Goal: Download file/media

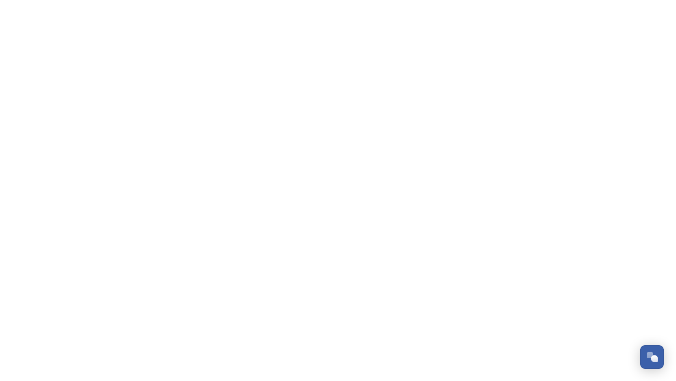
scroll to position [812, 0]
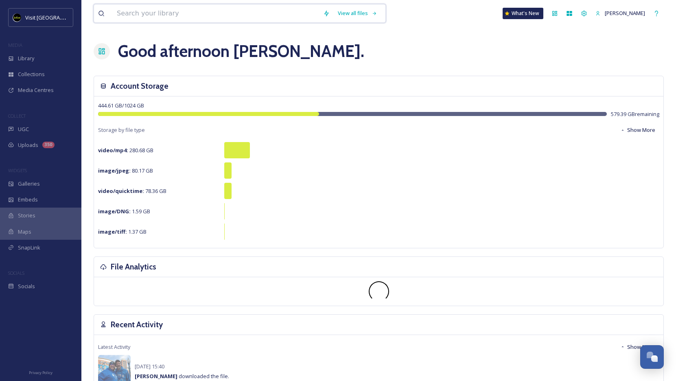
click at [217, 21] on input at bounding box center [216, 13] width 206 height 18
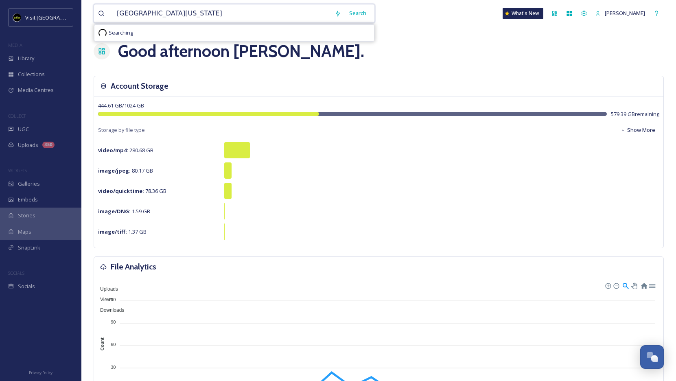
type input "[GEOGRAPHIC_DATA][US_STATE]"
drag, startPoint x: 217, startPoint y: 21, endPoint x: 356, endPoint y: 16, distance: 139.2
click at [356, 16] on div "Search" at bounding box center [357, 13] width 25 height 16
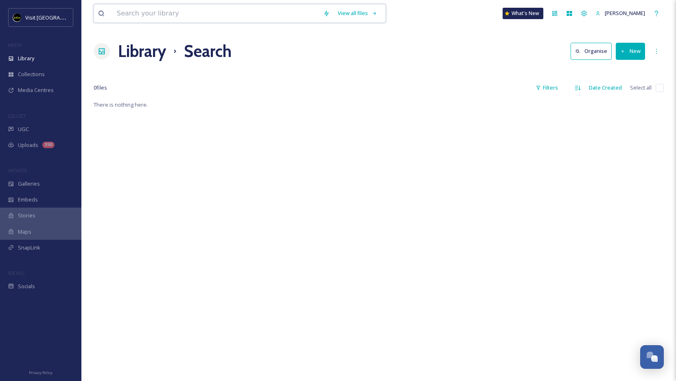
click at [251, 17] on input at bounding box center [216, 13] width 206 height 18
click at [370, 14] on div "Search" at bounding box center [357, 13] width 25 height 16
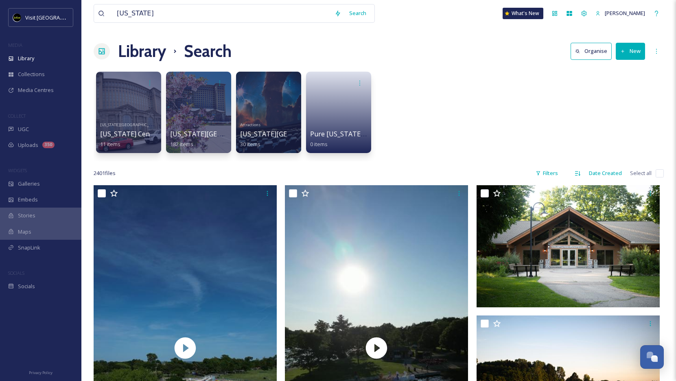
click at [259, 18] on input "[US_STATE]" at bounding box center [222, 13] width 218 height 18
type input "skyline"
click at [370, 9] on div "Search" at bounding box center [357, 13] width 25 height 16
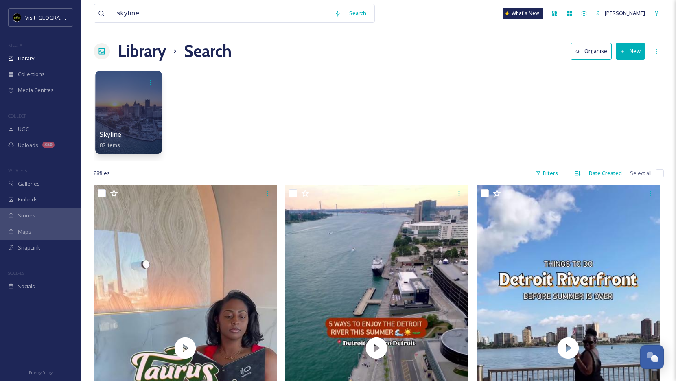
click at [144, 94] on div at bounding box center [128, 112] width 66 height 83
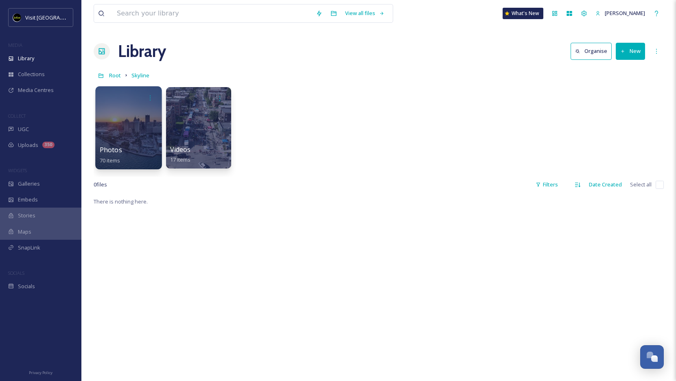
click at [120, 113] on div at bounding box center [128, 127] width 66 height 83
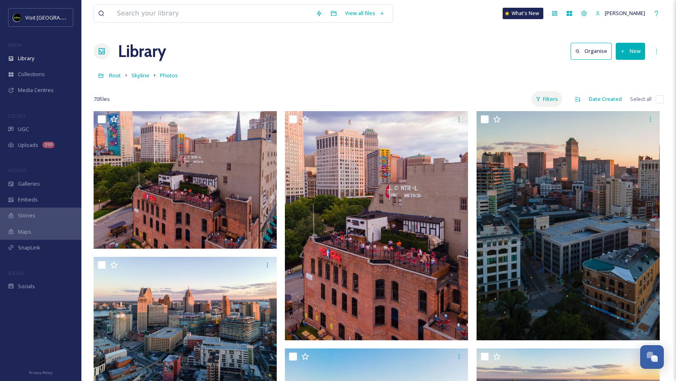
click at [555, 98] on div "Filters" at bounding box center [546, 99] width 31 height 16
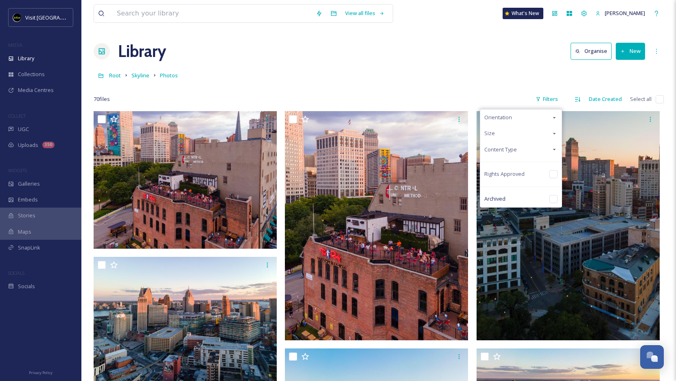
click at [543, 114] on div "Orientation" at bounding box center [520, 117] width 81 height 16
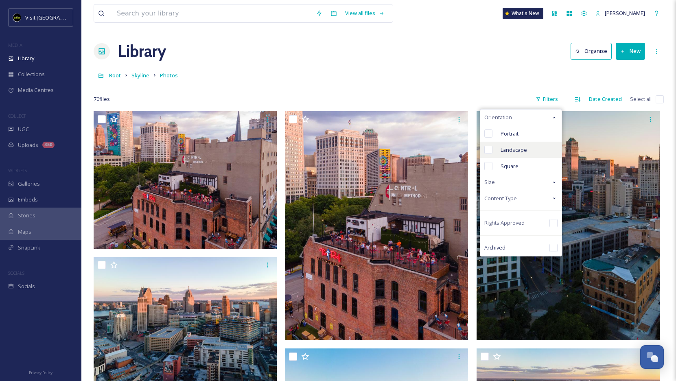
click at [526, 148] on span "Landscape" at bounding box center [513, 150] width 26 height 8
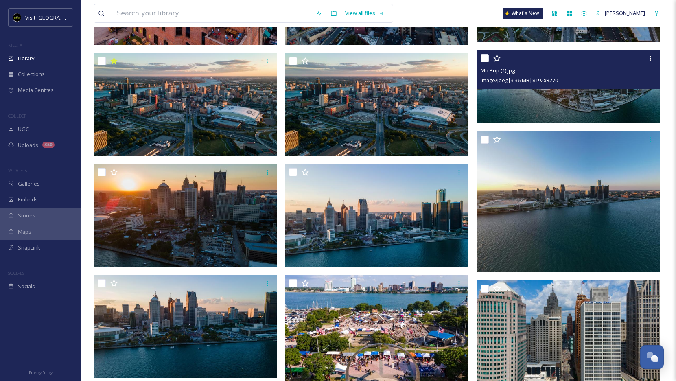
scroll to position [204, 0]
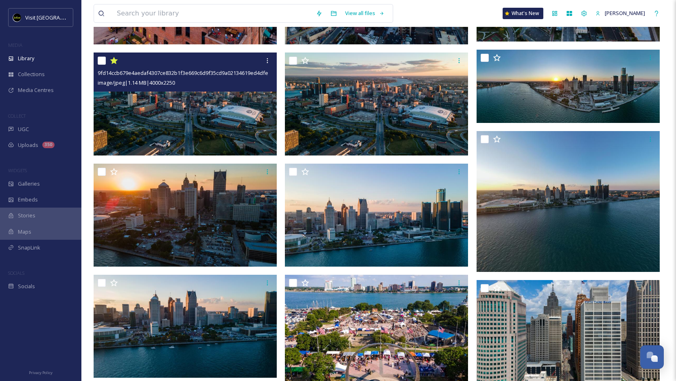
click at [240, 129] on img at bounding box center [185, 103] width 183 height 103
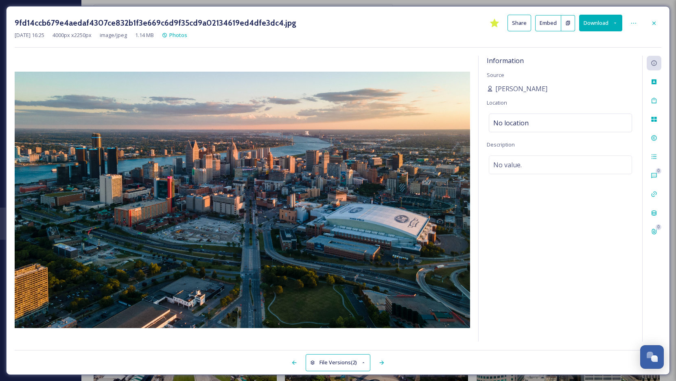
click at [599, 27] on button "Download" at bounding box center [600, 23] width 43 height 17
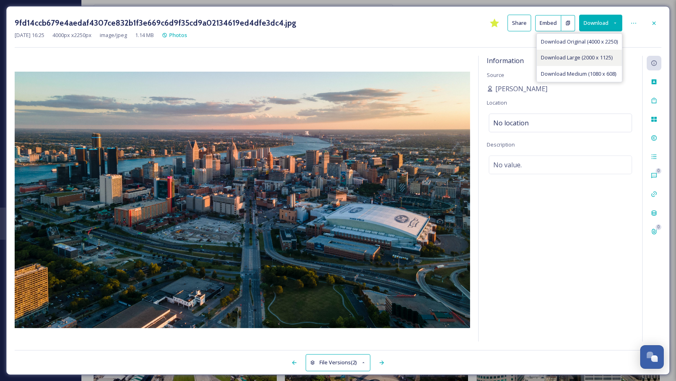
click at [596, 58] on span "Download Large (2000 x 1125)" at bounding box center [577, 58] width 72 height 8
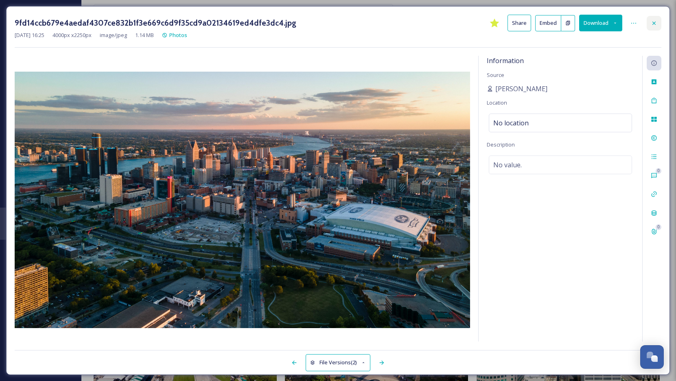
click at [650, 24] on div at bounding box center [653, 23] width 15 height 15
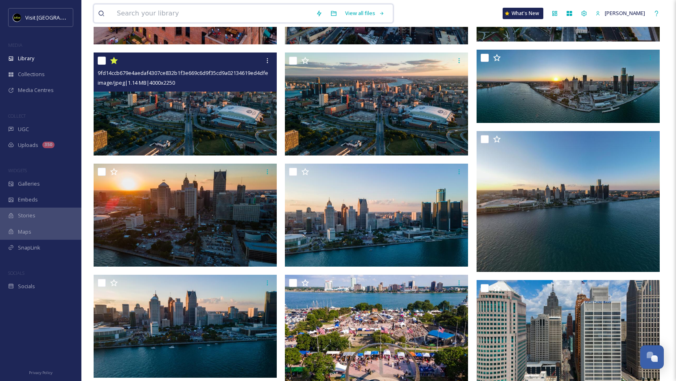
click at [168, 7] on input at bounding box center [212, 13] width 199 height 18
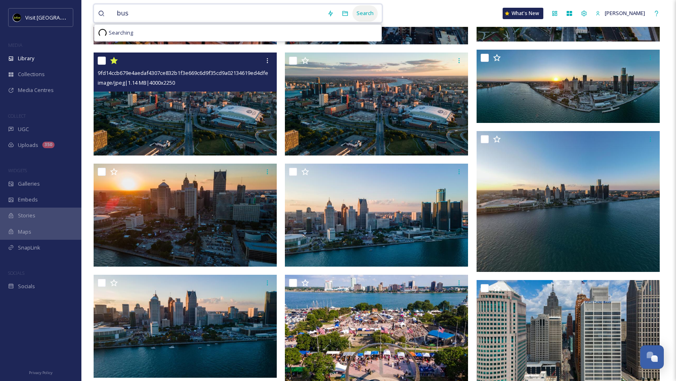
type input "bus"
click at [371, 12] on div "Search" at bounding box center [364, 13] width 25 height 16
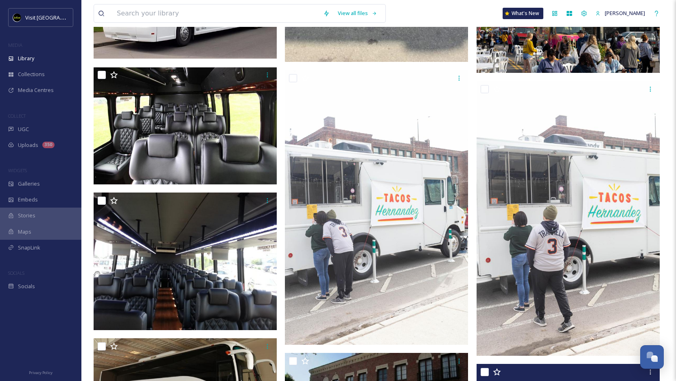
scroll to position [3331, 0]
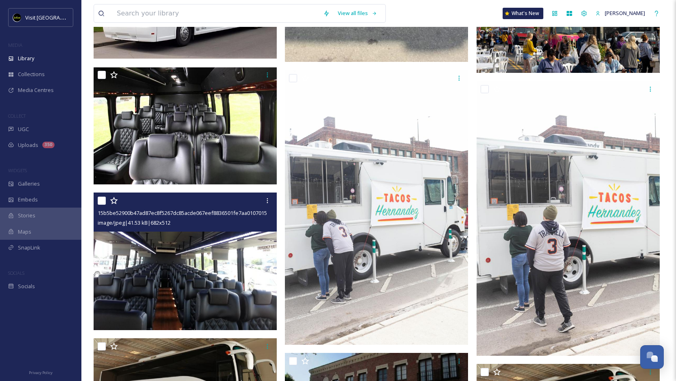
click at [211, 278] on img at bounding box center [185, 260] width 183 height 137
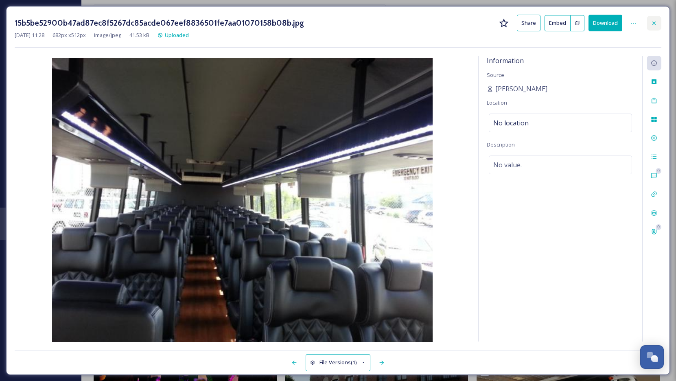
click at [657, 26] on div at bounding box center [653, 23] width 15 height 15
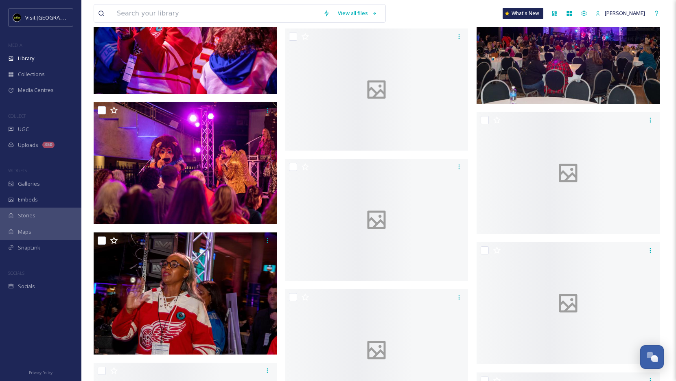
scroll to position [5417, 0]
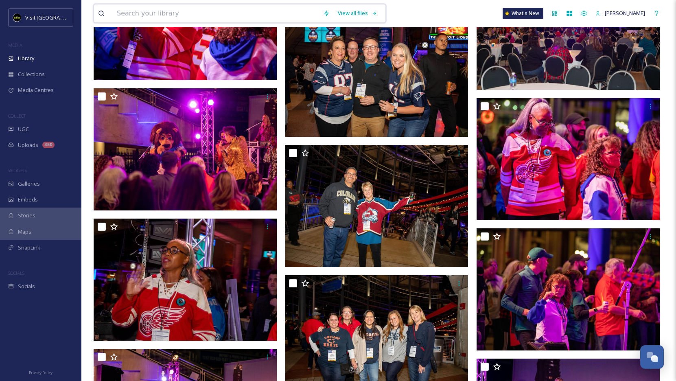
click at [202, 15] on input at bounding box center [216, 13] width 206 height 18
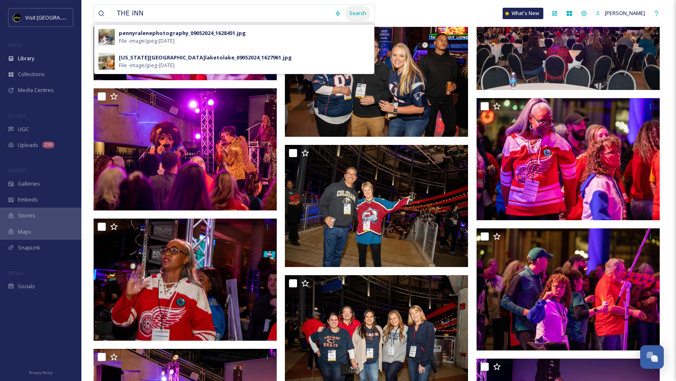
click at [368, 14] on div "Search" at bounding box center [357, 13] width 25 height 16
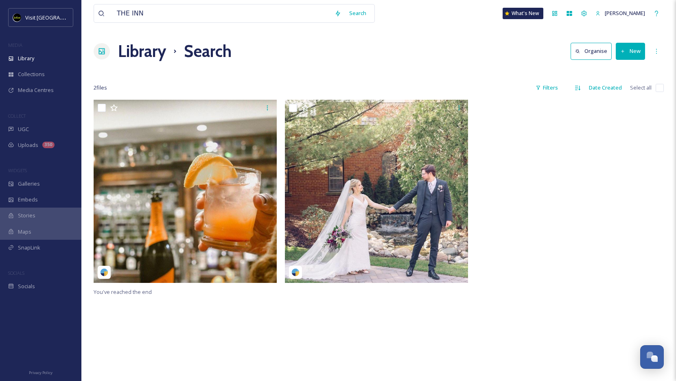
click at [440, 39] on div "Library Search Organise New" at bounding box center [379, 51] width 570 height 24
drag, startPoint x: 254, startPoint y: 11, endPoint x: 78, endPoint y: 10, distance: 176.1
click at [78, 10] on div "Visit Detroit MEDIA Library Collections Media Centres COLLECT UGC Uploads 350 W…" at bounding box center [338, 240] width 676 height 480
click at [368, 14] on div "Search" at bounding box center [357, 13] width 25 height 16
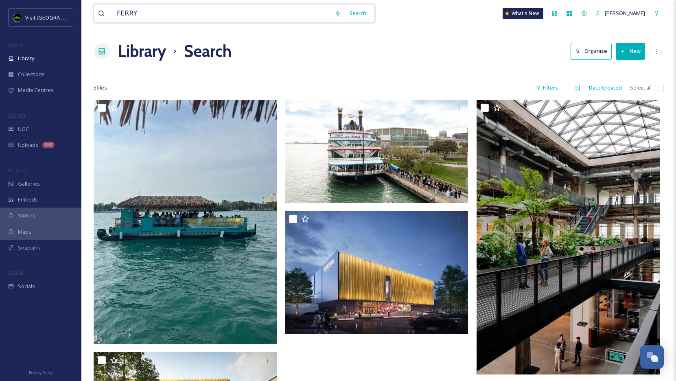
drag, startPoint x: 159, startPoint y: 13, endPoint x: 83, endPoint y: 9, distance: 77.0
click at [83, 9] on div "FERRY Search What's New [PERSON_NAME] Library Search Organise New Your Selectio…" at bounding box center [378, 240] width 594 height 480
type input "HOTELS"
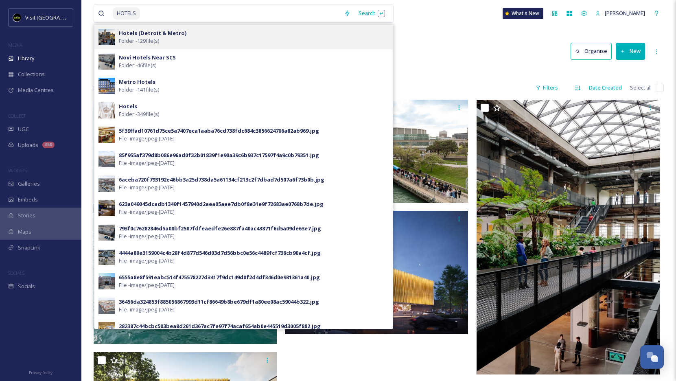
click at [119, 31] on strong "Hotels (Detroit & Metro)" at bounding box center [153, 32] width 68 height 7
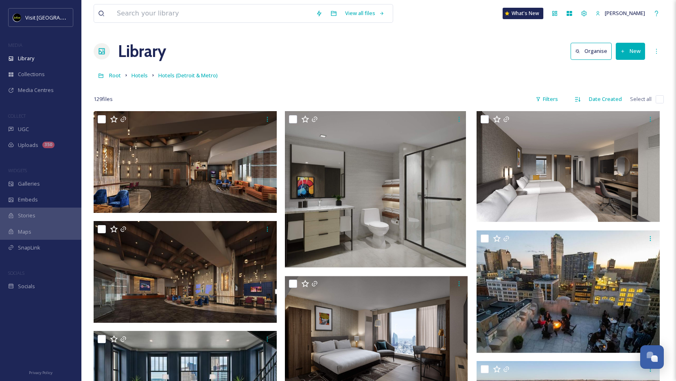
click at [144, 68] on div "Root Hotels Hotels (Detroit & Metro)" at bounding box center [379, 75] width 570 height 15
click at [142, 78] on span "Hotels" at bounding box center [139, 75] width 16 height 7
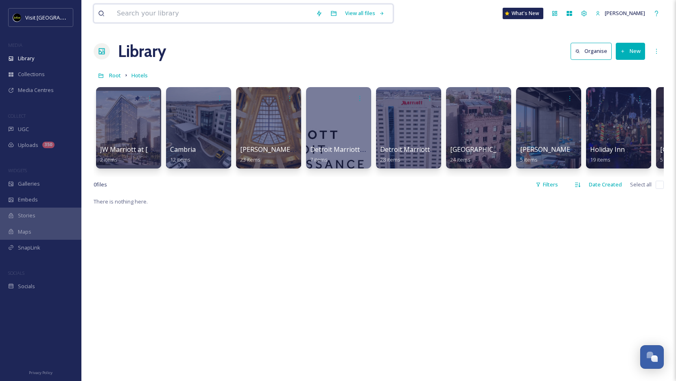
click at [231, 18] on input at bounding box center [212, 13] width 199 height 18
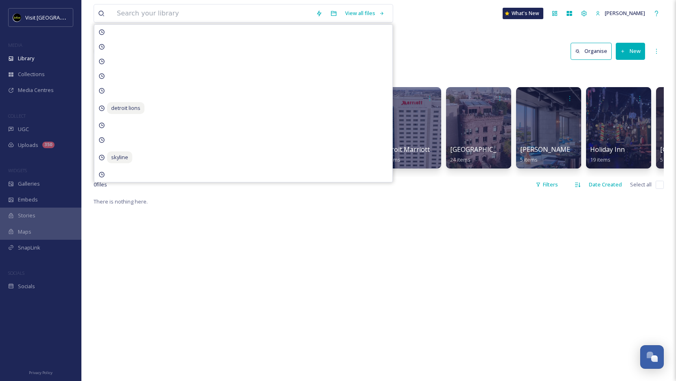
click at [421, 46] on div "Library Organise New" at bounding box center [379, 51] width 570 height 24
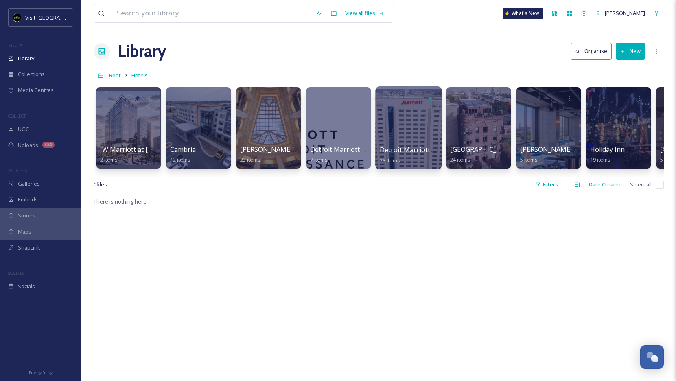
click at [419, 136] on div at bounding box center [408, 127] width 66 height 83
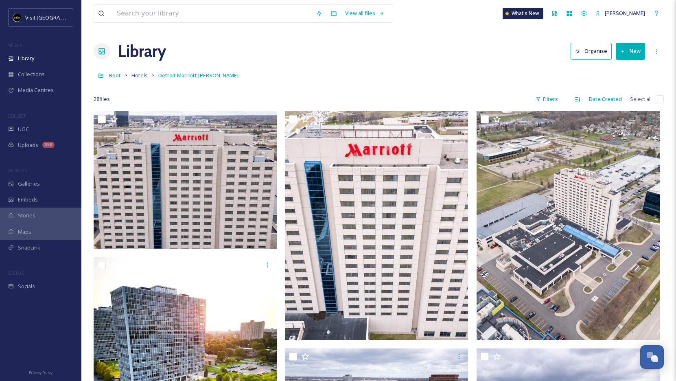
click at [142, 72] on span "Hotels" at bounding box center [139, 75] width 16 height 7
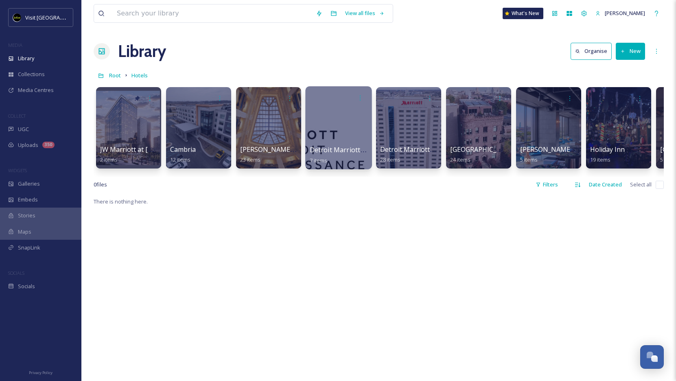
click at [342, 133] on div at bounding box center [338, 127] width 66 height 83
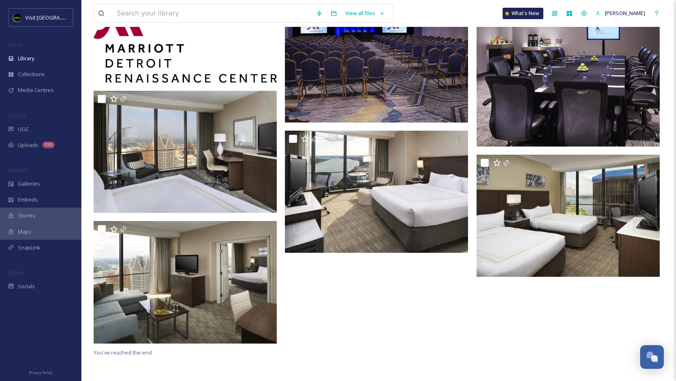
scroll to position [111, 0]
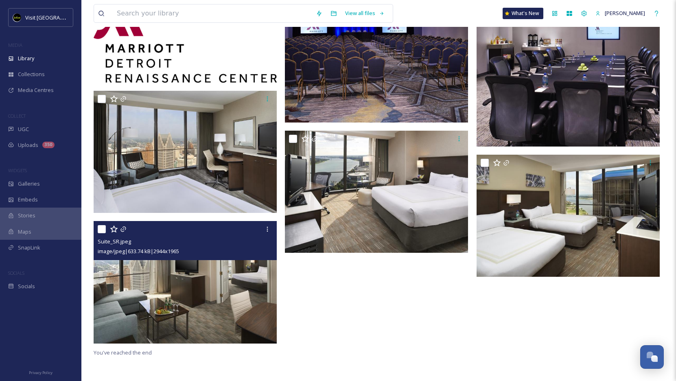
click at [214, 296] on img at bounding box center [185, 282] width 183 height 122
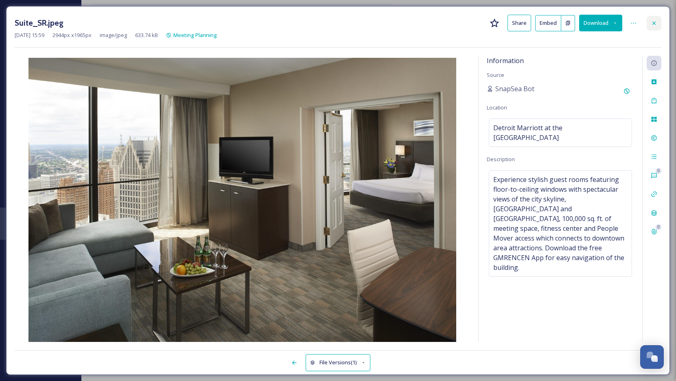
click at [655, 22] on icon at bounding box center [653, 23] width 7 height 7
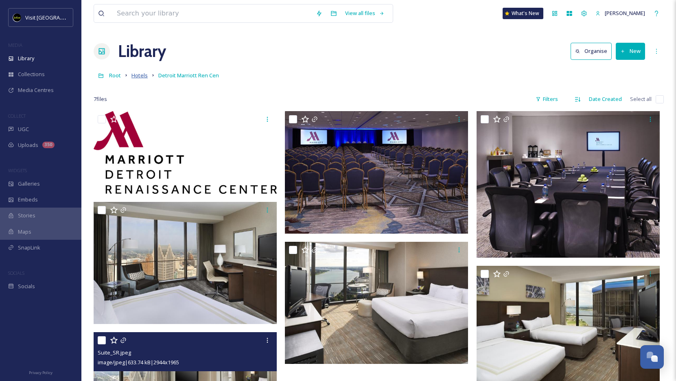
click at [146, 78] on span "Hotels" at bounding box center [139, 75] width 16 height 7
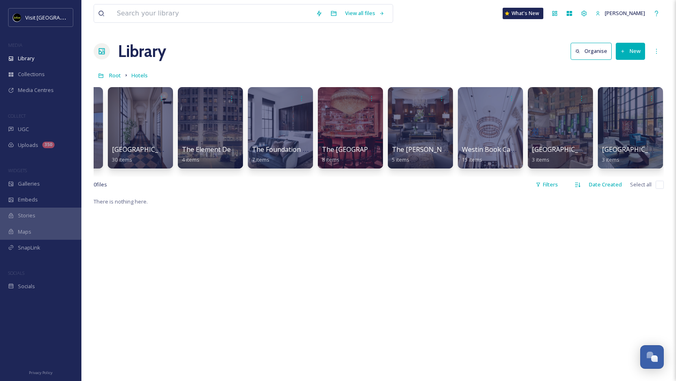
scroll to position [0, 1037]
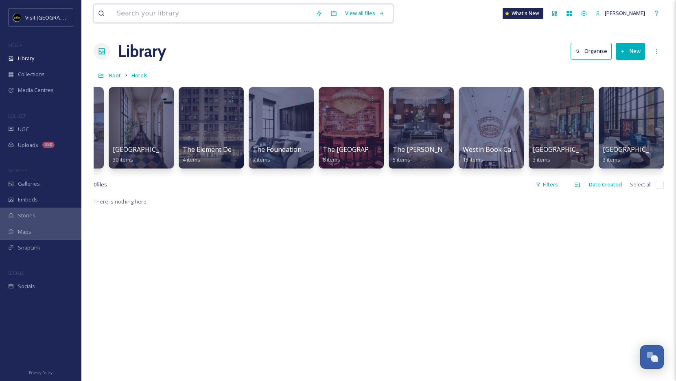
click at [229, 18] on input at bounding box center [212, 13] width 199 height 18
type input "renaissance"
click at [382, 11] on div "renaissance Search Searching" at bounding box center [238, 13] width 288 height 19
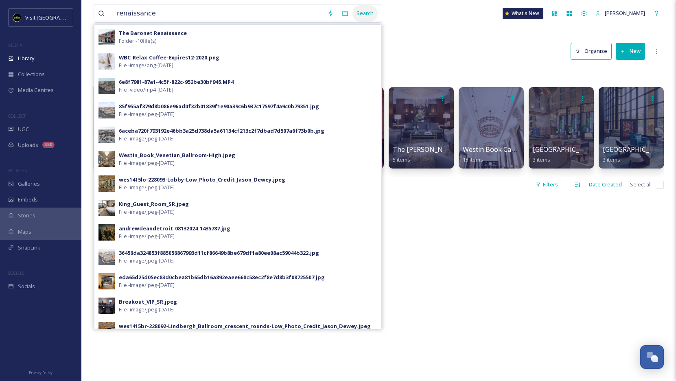
click at [377, 13] on div "Search" at bounding box center [364, 13] width 25 height 16
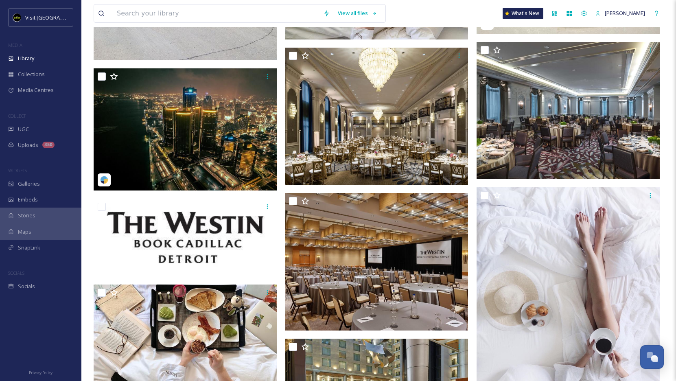
scroll to position [1492, 0]
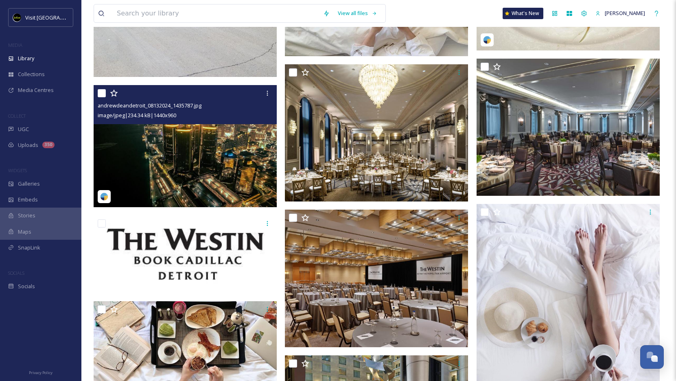
click at [156, 151] on img at bounding box center [185, 146] width 183 height 122
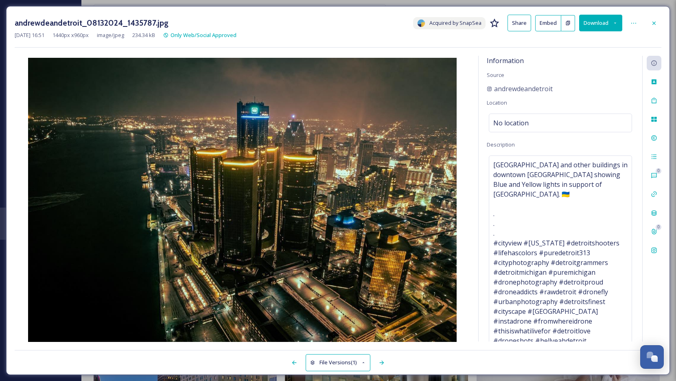
click at [600, 20] on button "Download" at bounding box center [600, 23] width 43 height 17
click at [593, 44] on span "Download Original (1440 x 960)" at bounding box center [579, 42] width 74 height 8
drag, startPoint x: 560, startPoint y: 88, endPoint x: 495, endPoint y: 88, distance: 65.1
click at [495, 88] on div "andrewdeandetroit" at bounding box center [559, 89] width 147 height 10
copy div "andrewdeandetroit"
